Goal: Information Seeking & Learning: Compare options

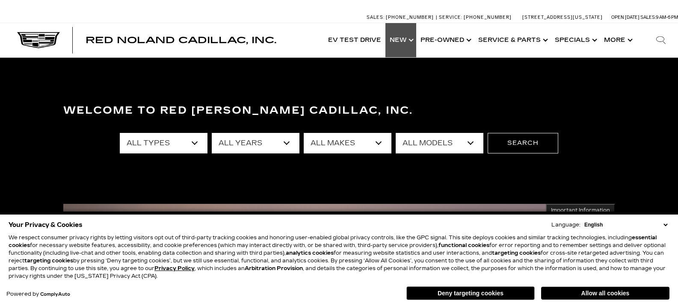
click at [409, 39] on link "Show New" at bounding box center [400, 40] width 31 height 34
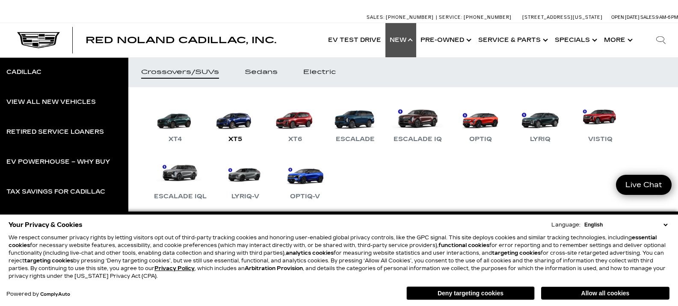
click at [246, 126] on link "XT5" at bounding box center [235, 122] width 51 height 44
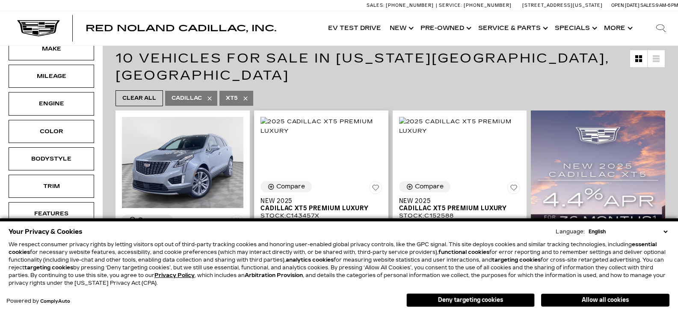
scroll to position [214, 0]
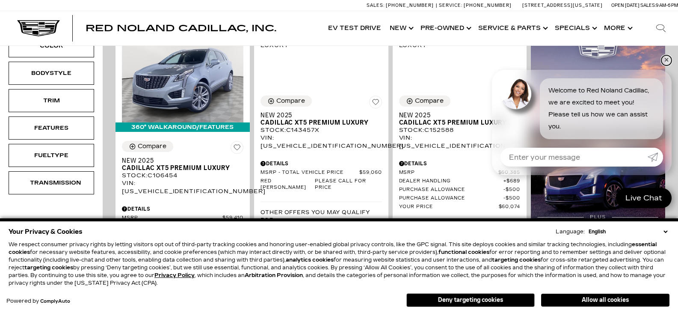
click at [665, 57] on link "✕" at bounding box center [666, 60] width 10 height 10
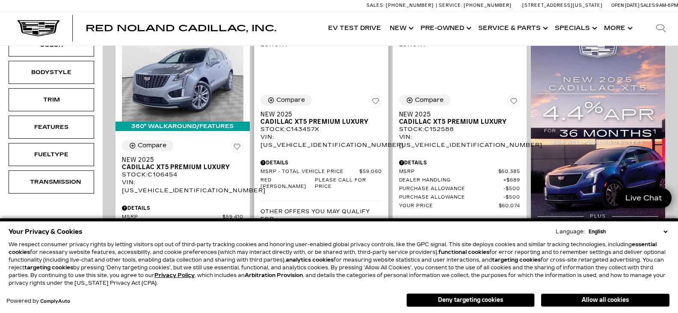
scroll to position [171, 0]
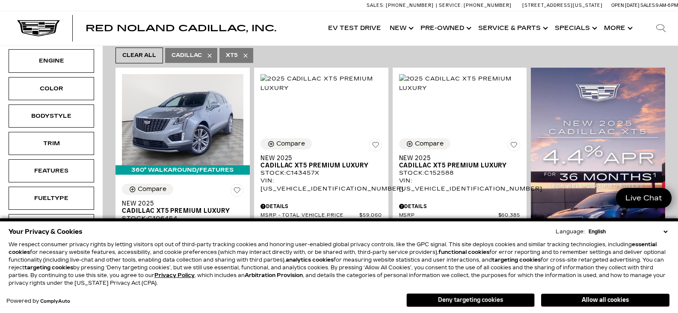
click at [502, 302] on button "Deny targeting cookies" at bounding box center [470, 300] width 128 height 14
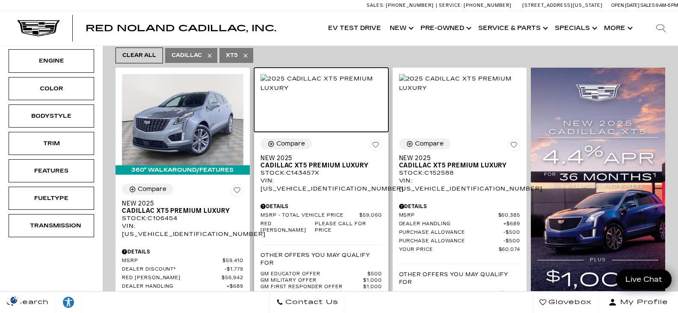
click at [296, 87] on img at bounding box center [321, 83] width 121 height 19
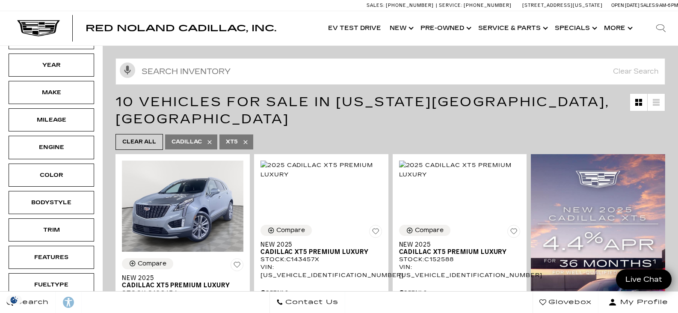
scroll to position [86, 0]
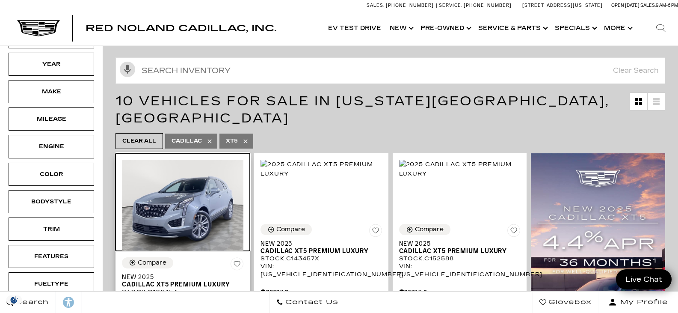
click at [195, 194] on img at bounding box center [182, 205] width 121 height 91
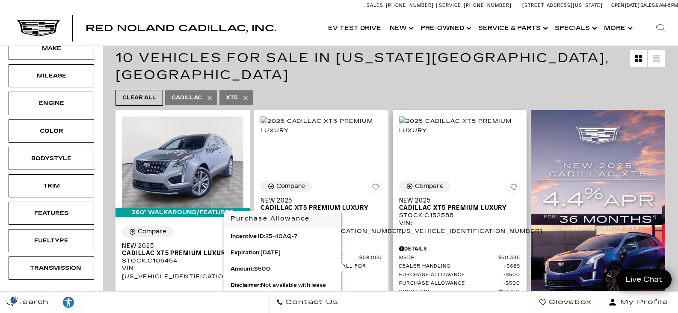
scroll to position [128, 0]
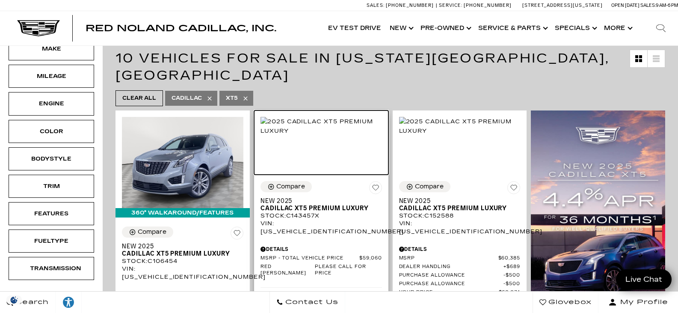
click at [308, 136] on img at bounding box center [321, 126] width 121 height 19
